Goal: Find contact information: Find contact information

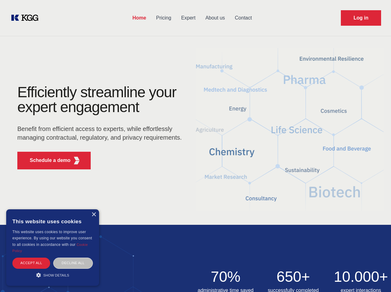
click at [195, 146] on div "Efficiently streamline your expert engagement Benefit from efficient access to …" at bounding box center [101, 129] width 188 height 89
click at [46, 160] on p "Schedule a demo" at bounding box center [50, 160] width 41 height 7
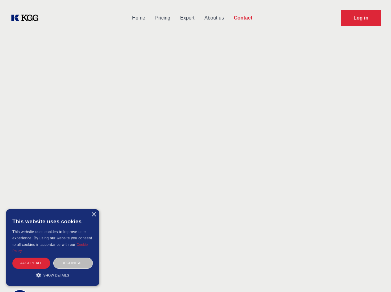
click at [93, 215] on div "× This website uses cookies This website uses cookies to improve user experienc…" at bounding box center [52, 247] width 93 height 76
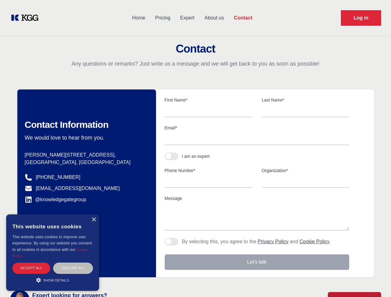
click at [31, 263] on div "Accept all" at bounding box center [31, 268] width 38 height 11
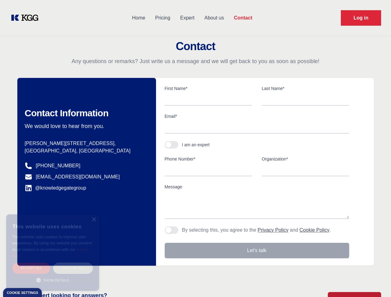
click at [73, 263] on div "Decline all" at bounding box center [73, 268] width 40 height 11
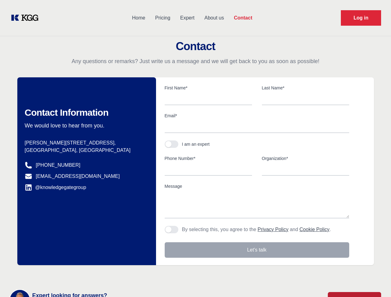
click at [53, 275] on main "Contact Any questions or remarks? Just write us a message and we will get back …" at bounding box center [195, 161] width 391 height 322
